Goal: Transaction & Acquisition: Obtain resource

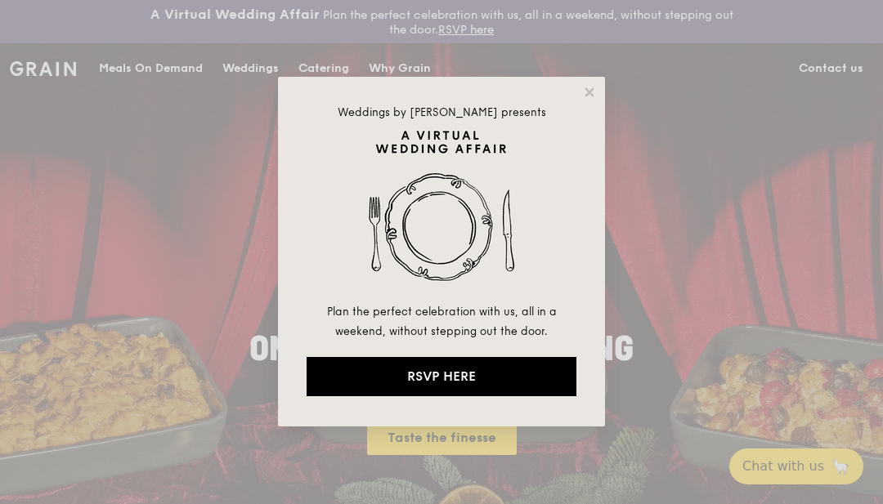
click at [577, 97] on div "Weddings by [PERSON_NAME] presents Plan the perfect celebration with us, all in…" at bounding box center [441, 252] width 327 height 350
click at [585, 96] on icon at bounding box center [588, 91] width 9 height 9
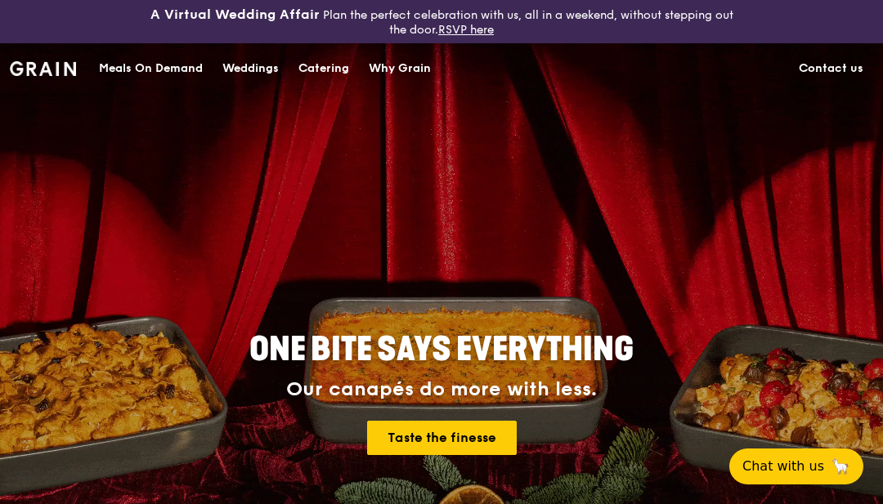
click at [175, 75] on div "Meals On Demand" at bounding box center [151, 68] width 104 height 49
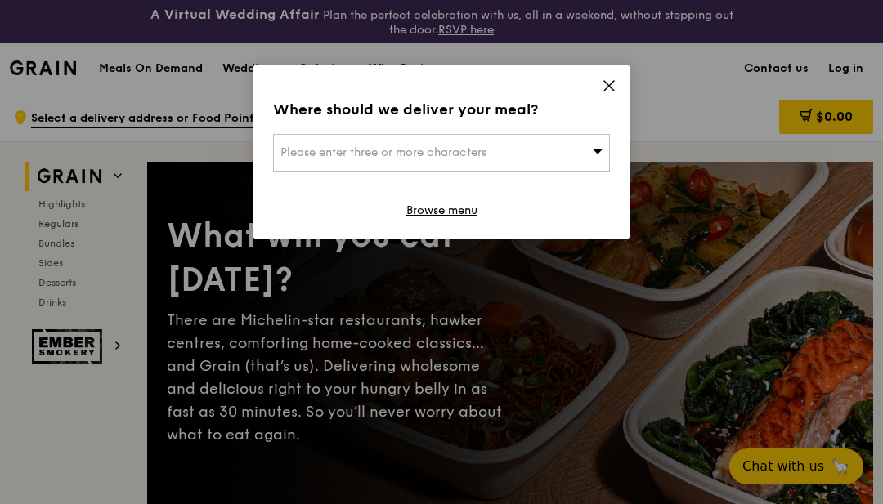
click at [602, 88] on icon at bounding box center [609, 85] width 15 height 15
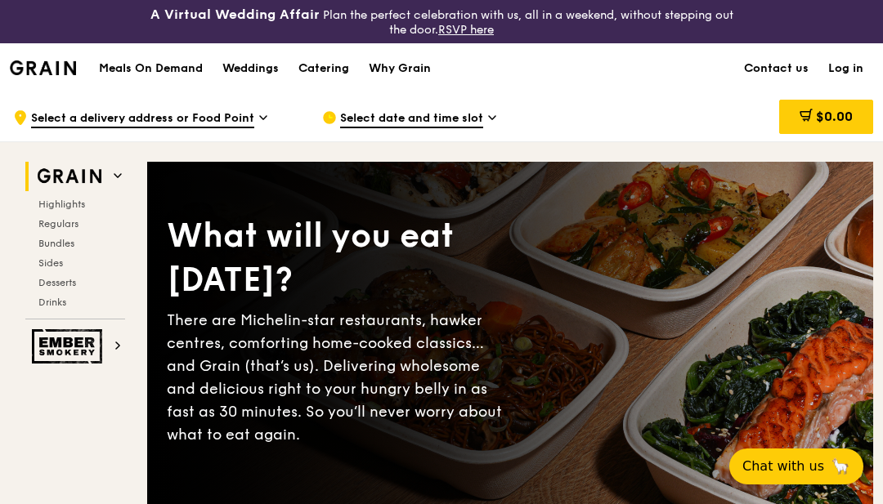
click at [69, 222] on span "Regulars" at bounding box center [58, 223] width 40 height 11
click at [334, 78] on div "Catering" at bounding box center [323, 68] width 51 height 49
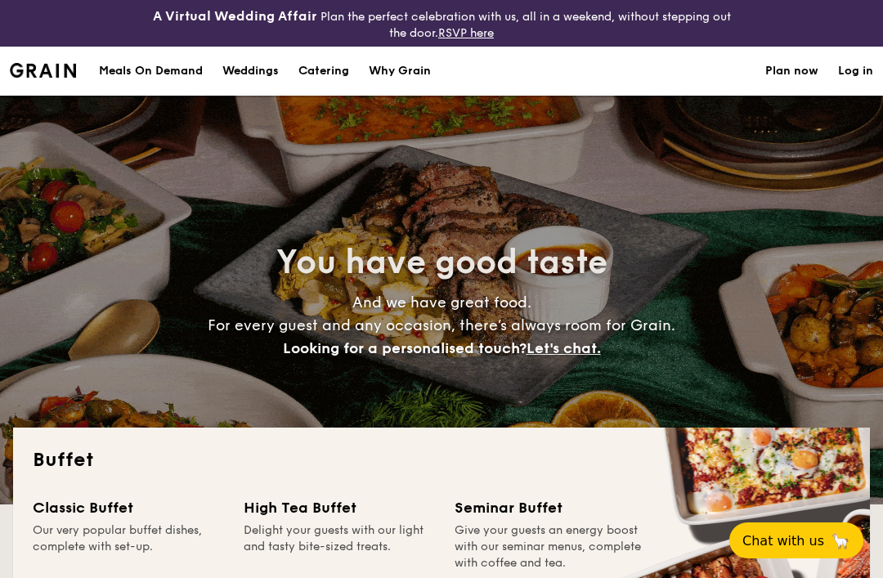
select select
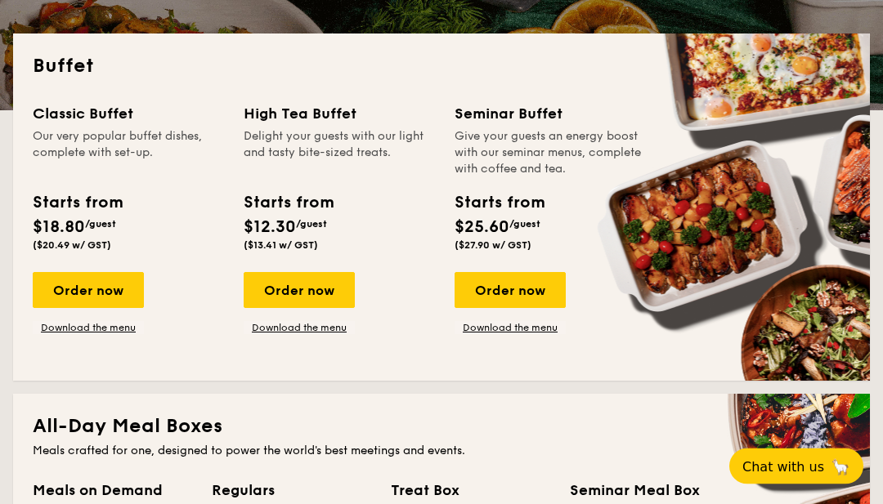
scroll to position [319, 0]
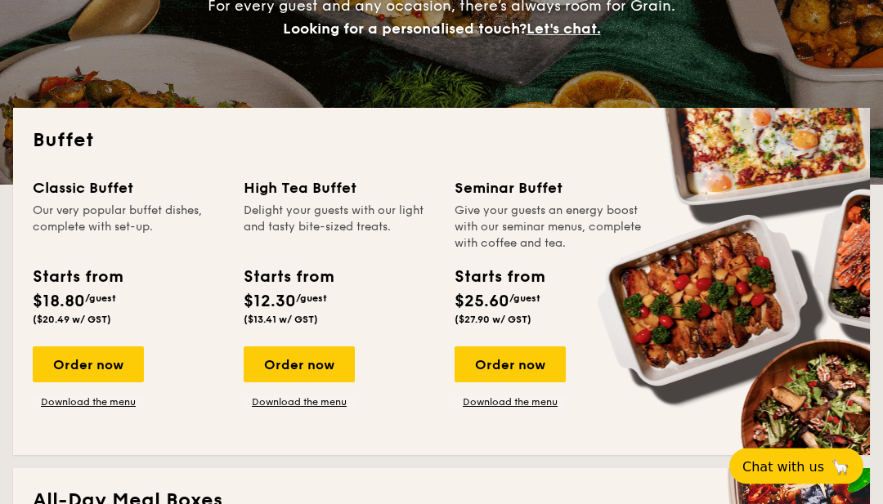
click at [93, 397] on link "Download the menu" at bounding box center [88, 402] width 111 height 13
